Goal: Task Accomplishment & Management: Manage account settings

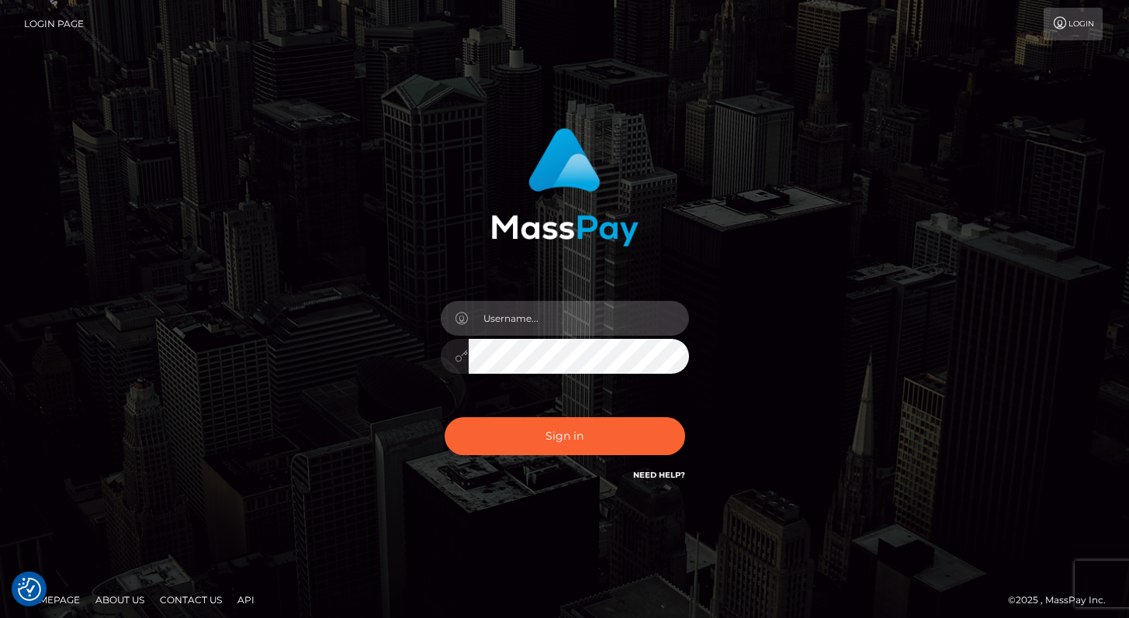
click at [576, 320] on input "text" at bounding box center [579, 318] width 220 height 35
type input "Alweng.megabonanza"
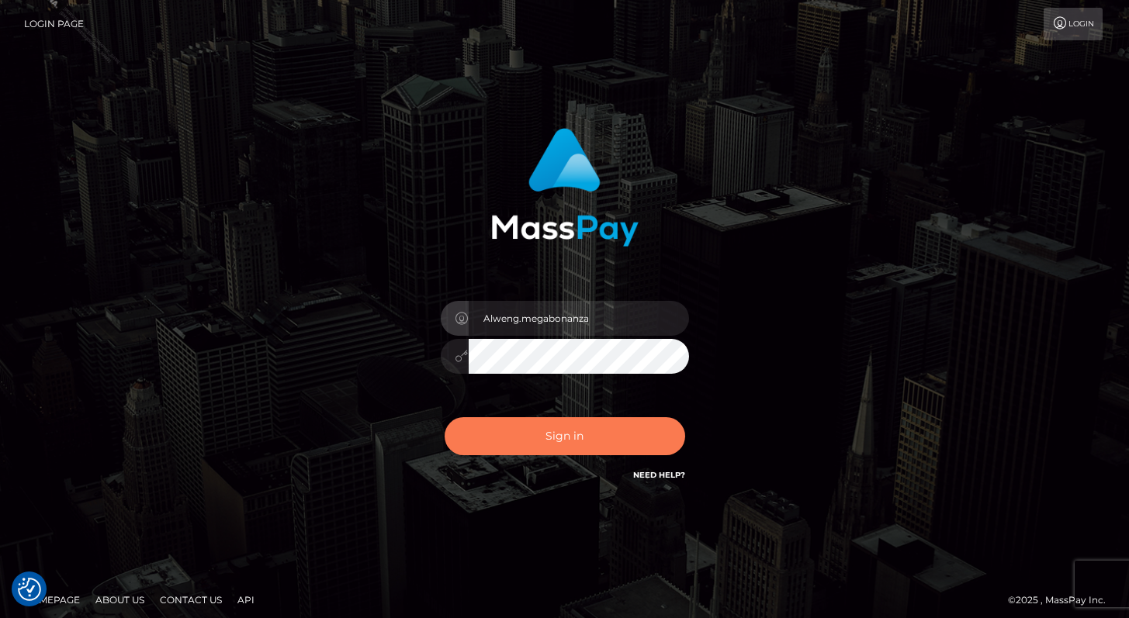
click at [578, 434] on button "Sign in" at bounding box center [565, 436] width 241 height 38
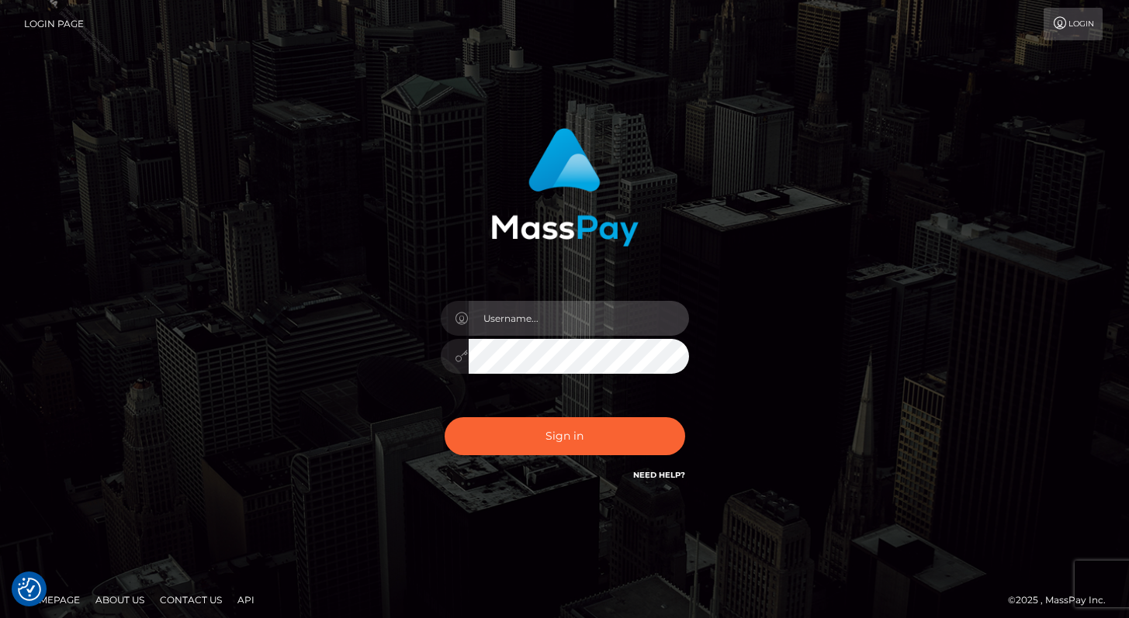
click at [546, 321] on input "text" at bounding box center [579, 318] width 220 height 35
type input "Alweng.MB"
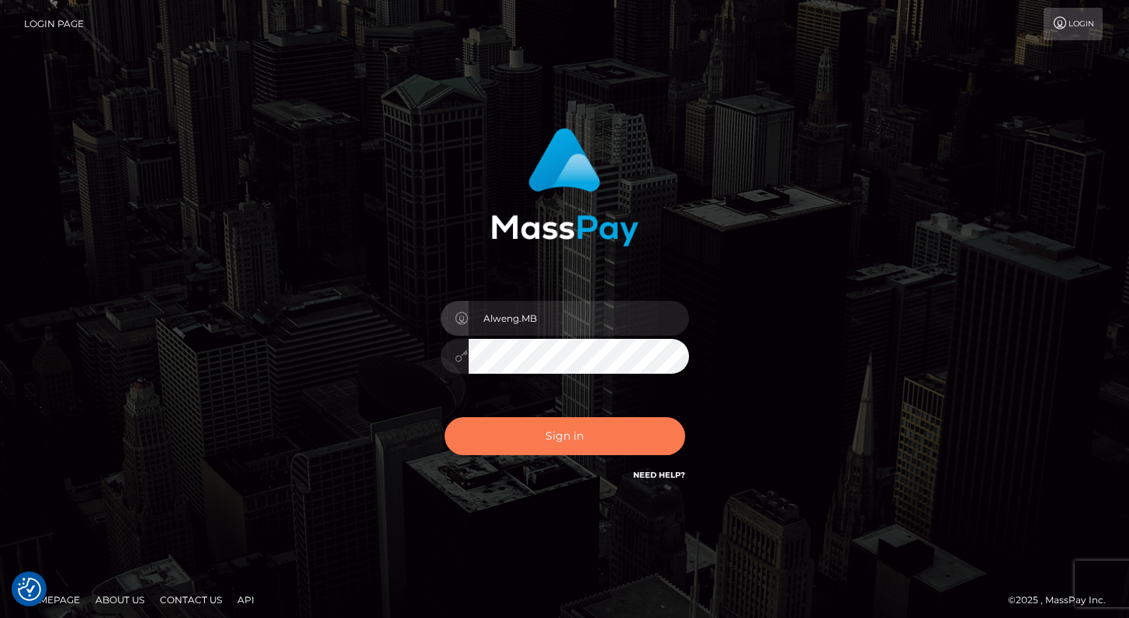
click at [597, 430] on button "Sign in" at bounding box center [565, 436] width 241 height 38
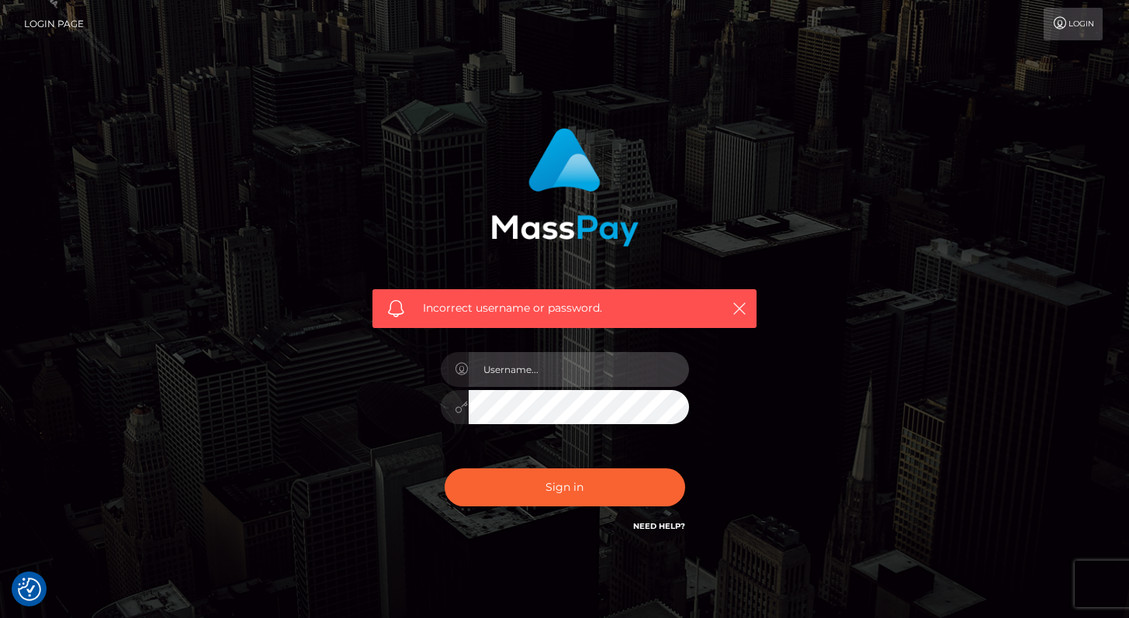
click at [568, 383] on input "text" at bounding box center [579, 369] width 220 height 35
type input "Alweng.megabonanza"
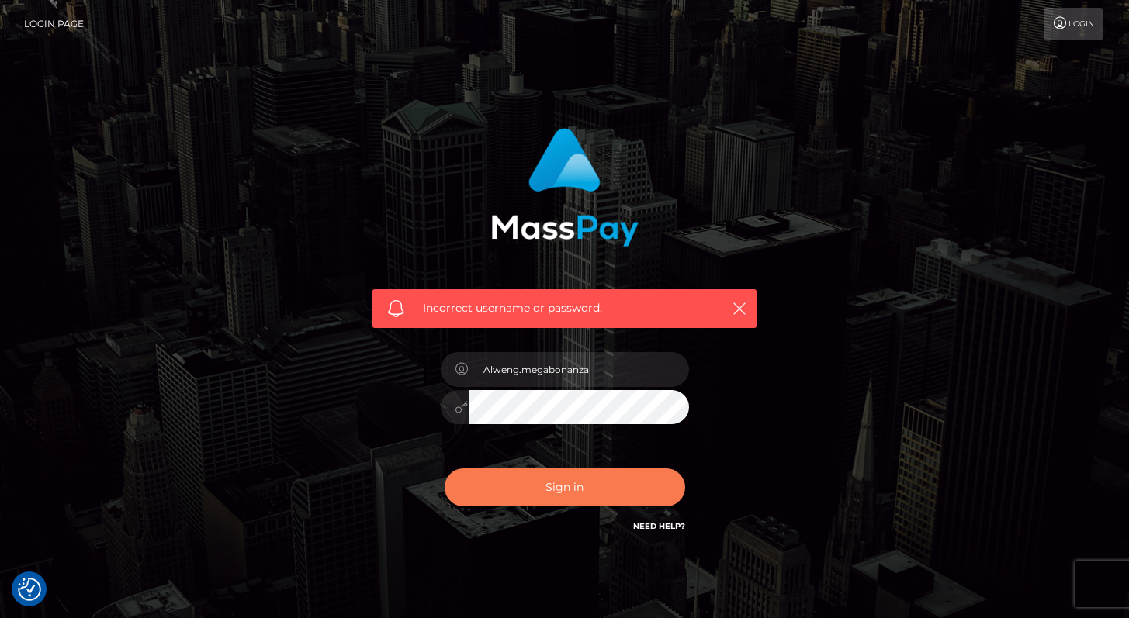
click at [583, 486] on button "Sign in" at bounding box center [565, 488] width 241 height 38
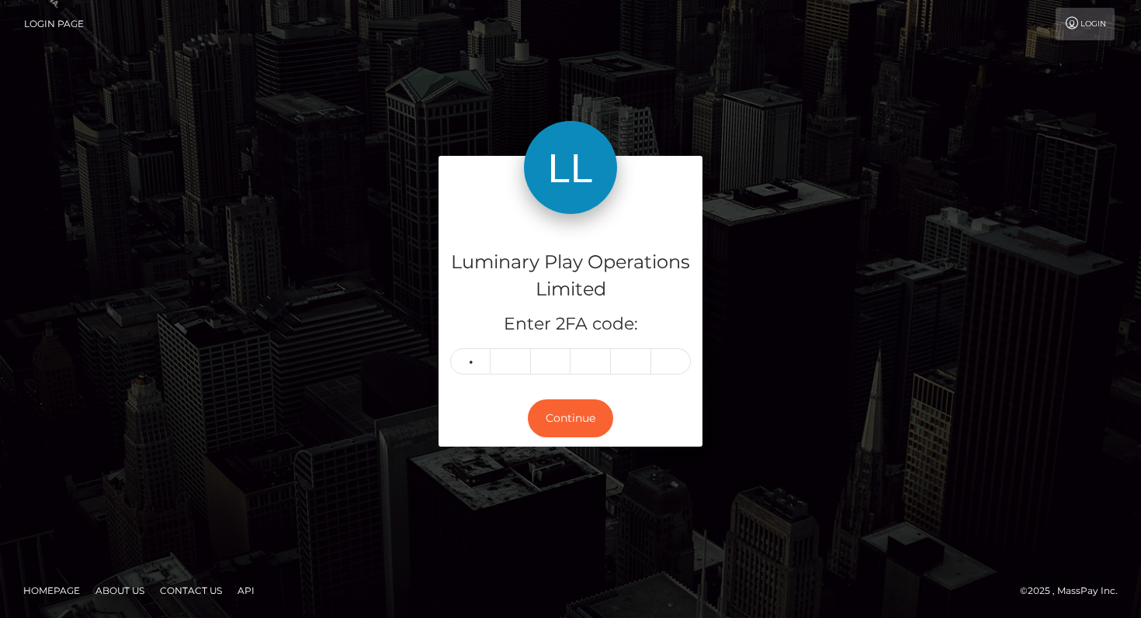
type input "0"
type input "2"
type input "6"
type input "0"
type input "2"
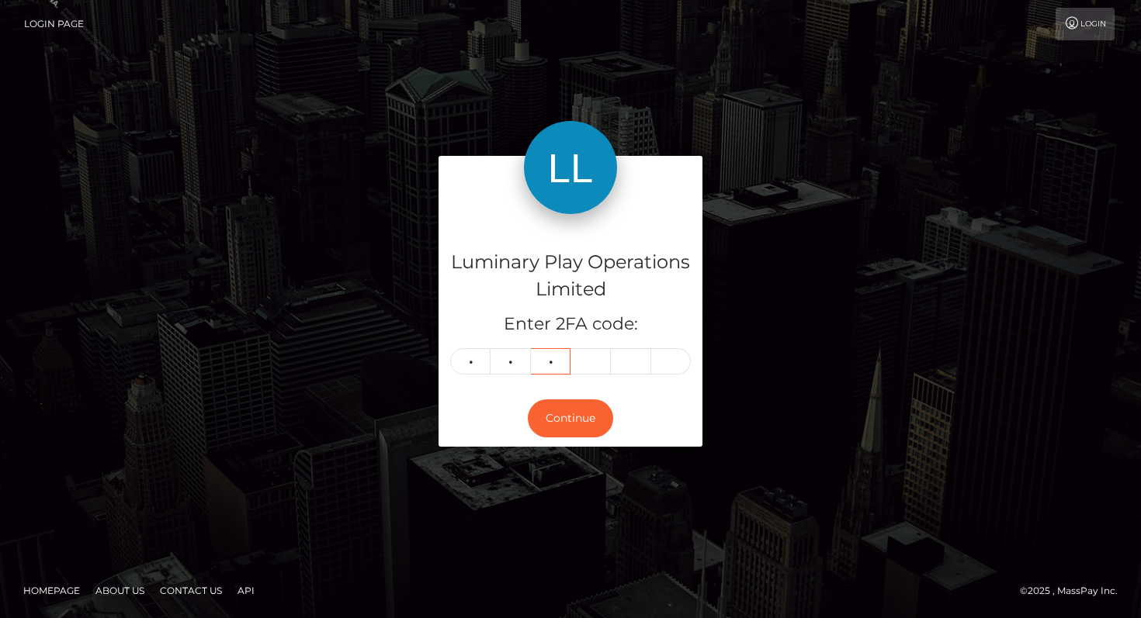
type input "6"
type input "0"
type input "4"
type input "0"
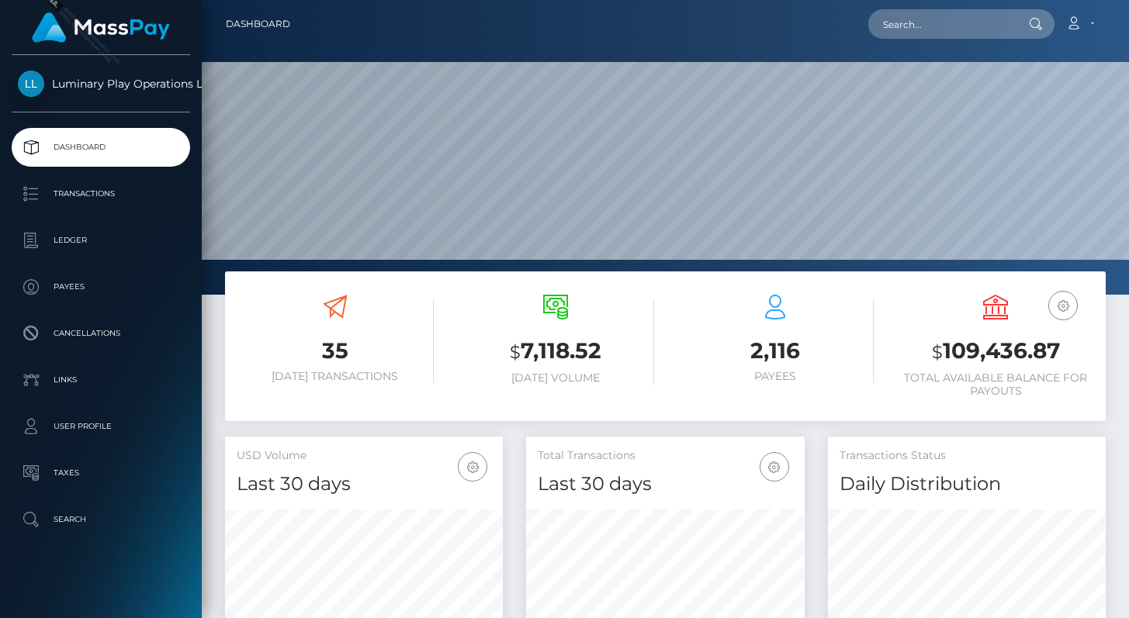
scroll to position [275, 278]
drag, startPoint x: 923, startPoint y: 355, endPoint x: 1062, endPoint y: 350, distance: 139.8
click at [1062, 350] on h3 "$ 109,436.87" at bounding box center [995, 352] width 197 height 32
copy h3 "$ 109,436.87"
